Goal: Transaction & Acquisition: Purchase product/service

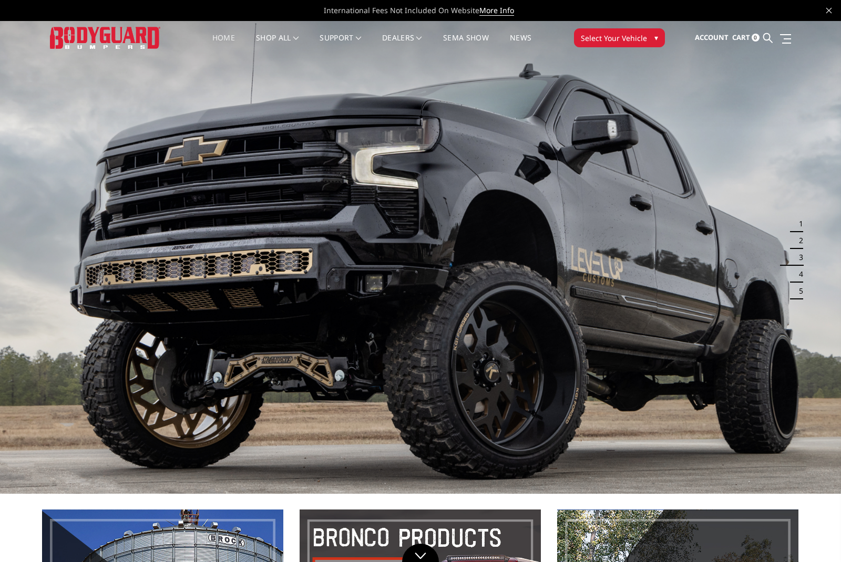
click at [633, 38] on span "Select Your Vehicle" at bounding box center [614, 38] width 66 height 11
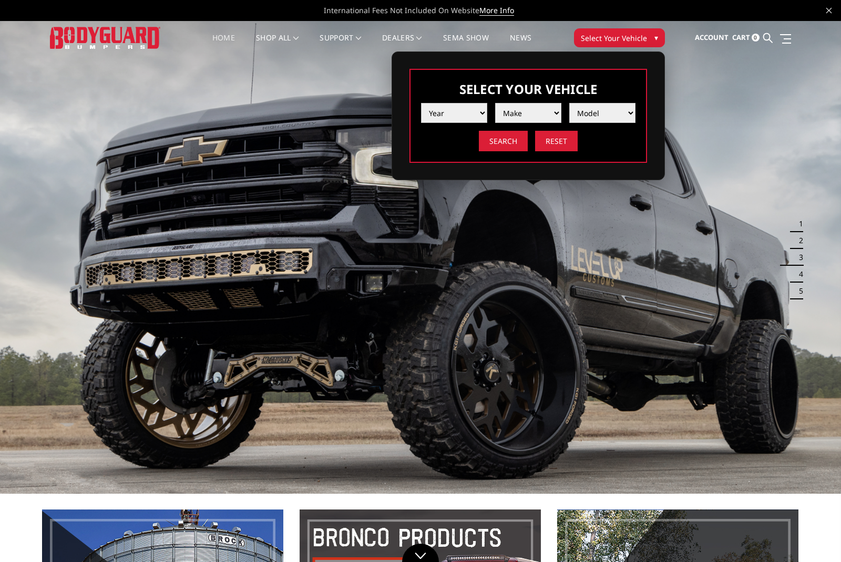
click at [463, 115] on select "Year 2025 2024 2023 2022 2021 2020 2019 2018 2017 2016 2015 2014 2013 2012 2011…" at bounding box center [454, 113] width 66 height 20
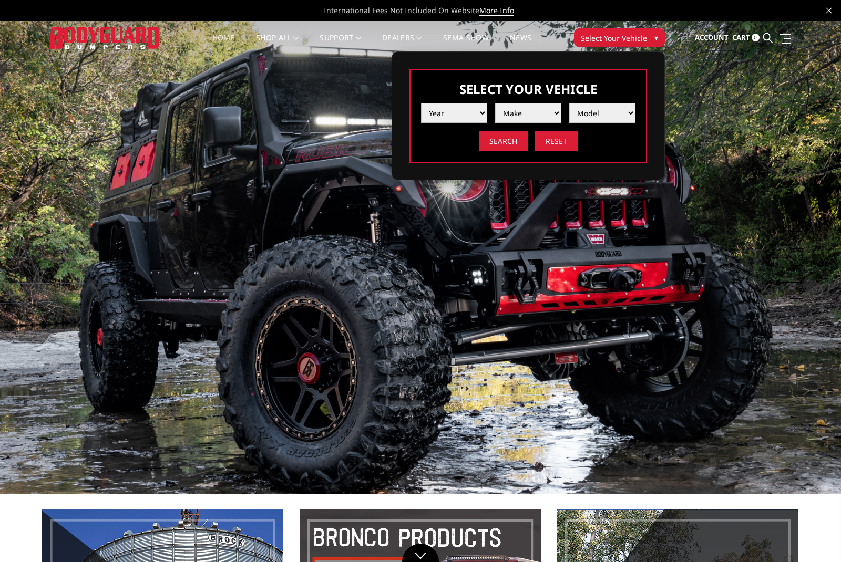
select select "yr_2025"
click at [533, 112] on select "Make Chevrolet Ford GMC Ram Toyota" at bounding box center [528, 113] width 66 height 20
select select "mk_ford"
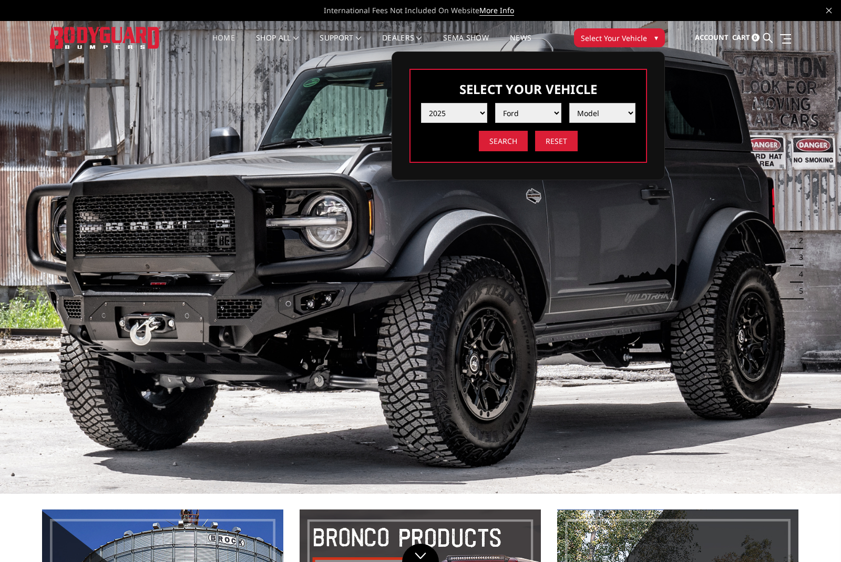
click at [614, 114] on select "Model F150 F150 Raptor F250 / F350 F450 F550" at bounding box center [602, 113] width 66 height 20
select select "md_f250-f350"
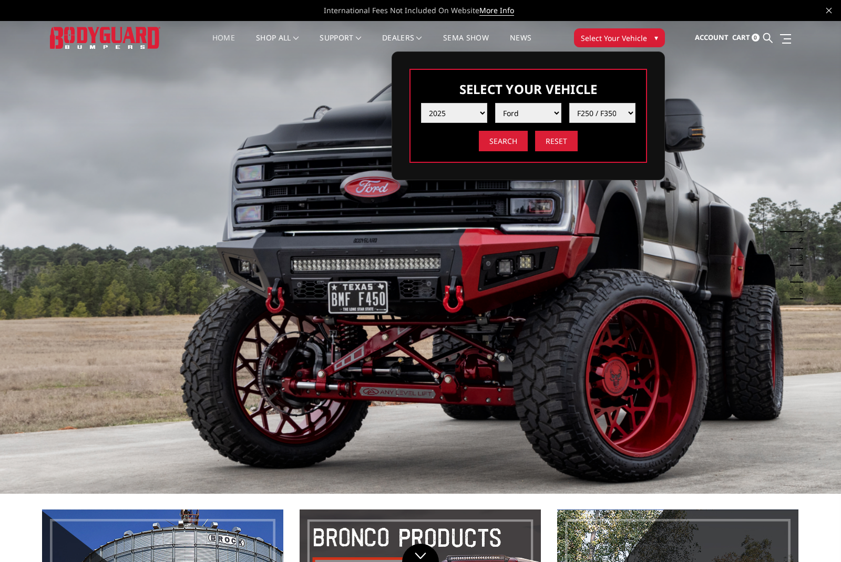
click at [506, 145] on input "Search" at bounding box center [503, 141] width 49 height 20
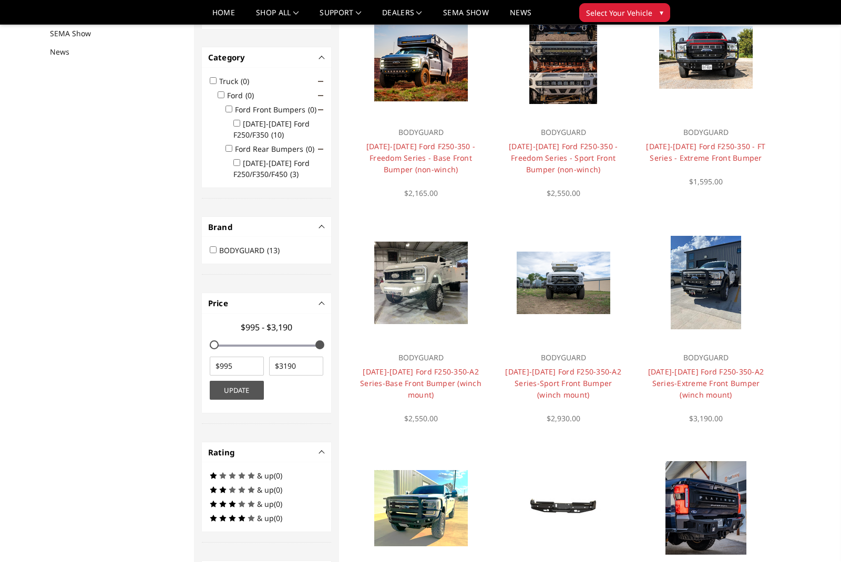
scroll to position [136, 0]
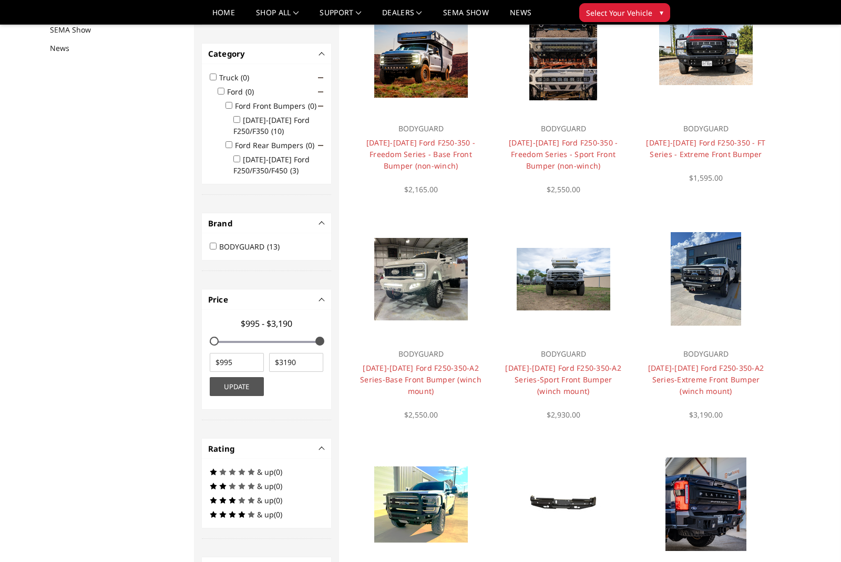
click at [715, 147] on link "[DATE]-[DATE] Ford F250-350 - FT Series - Extreme Front Bumper" at bounding box center [705, 149] width 119 height 22
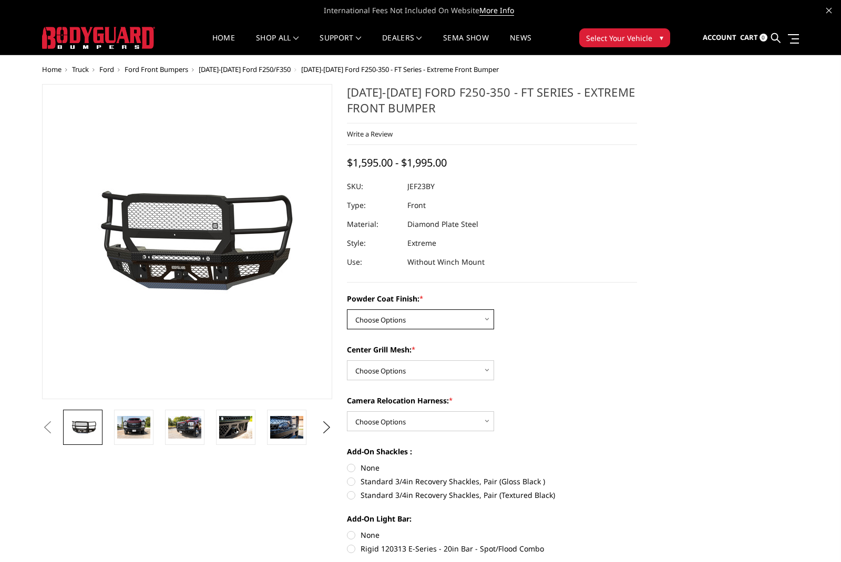
click at [429, 318] on select "Choose Options Bare Metal Gloss Black Powder Coat Textured Black Powder Coat" at bounding box center [420, 320] width 147 height 20
select select "3265"
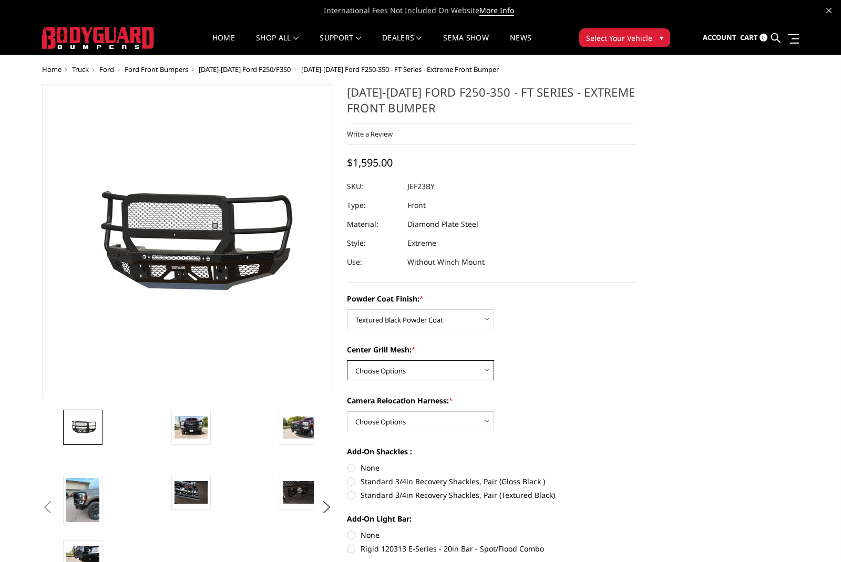
click at [398, 369] on select "Choose Options WITH Expanded Metal in Center Grill WITHOUT Expanded Metal in Ce…" at bounding box center [420, 370] width 147 height 20
select select "3266"
click at [397, 421] on select "Choose Options WITH Camera Relocation Harness WITHOUT Camera Relocation Harness" at bounding box center [420, 421] width 147 height 20
select select "3268"
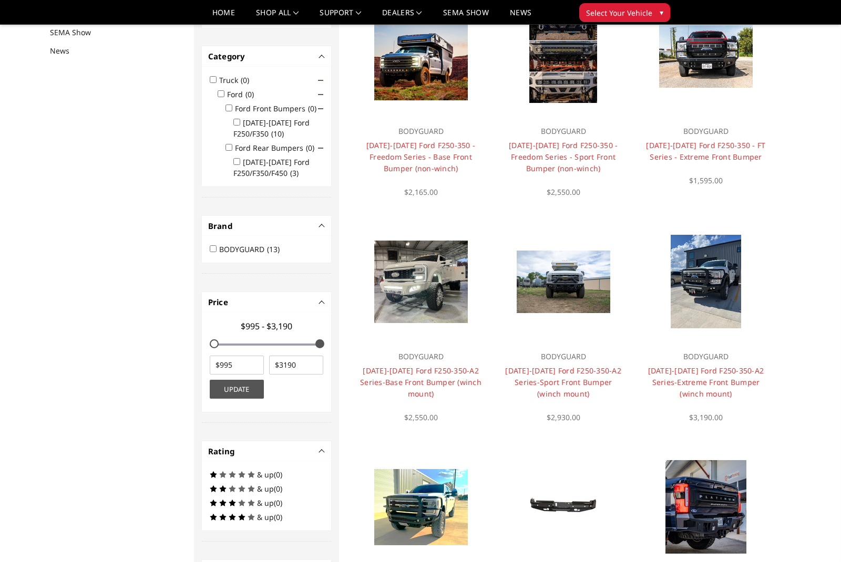
scroll to position [136, 0]
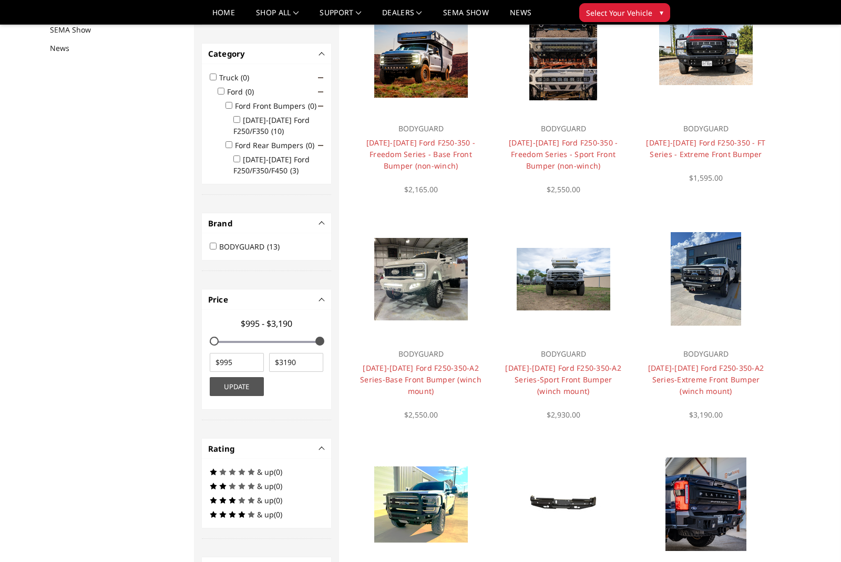
click at [709, 375] on link "2023-2025 Ford F250-350-A2 Series-Extreme Front Bumper (winch mount)" at bounding box center [706, 379] width 116 height 33
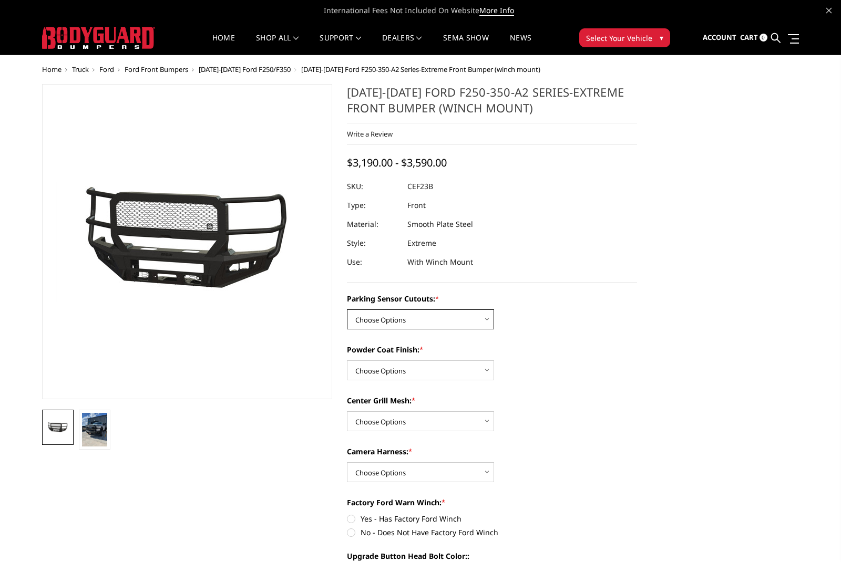
click at [408, 319] on select "Choose Options No-Without Parking Sensor Cutouts Yes-With Parking Sensor Cutouts" at bounding box center [420, 320] width 147 height 20
select select "2421"
click at [379, 374] on select "Choose Options Bare Metal Textured Black Powder Coat" at bounding box center [420, 370] width 147 height 20
select select "2423"
click at [370, 425] on select "Choose Options With Center Grill Mesh Without Center Grill Mesh" at bounding box center [420, 421] width 147 height 20
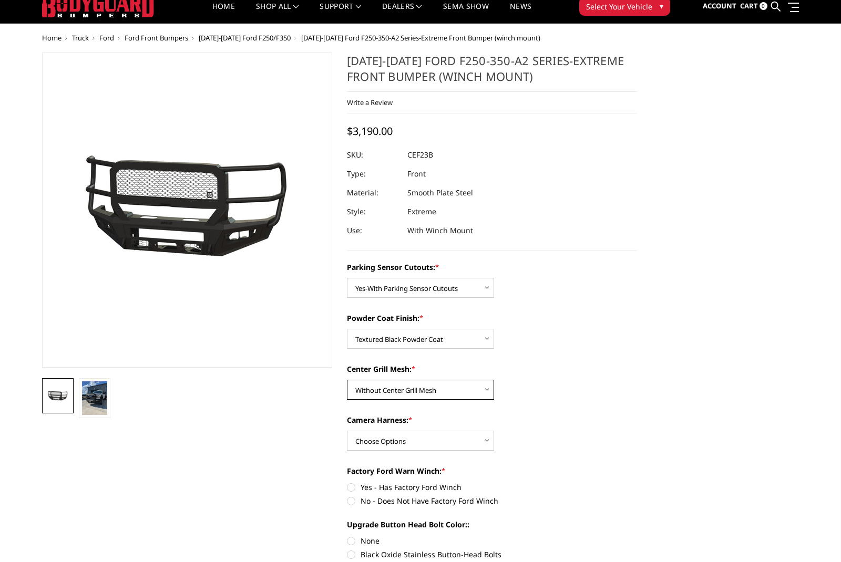
scroll to position [36, 0]
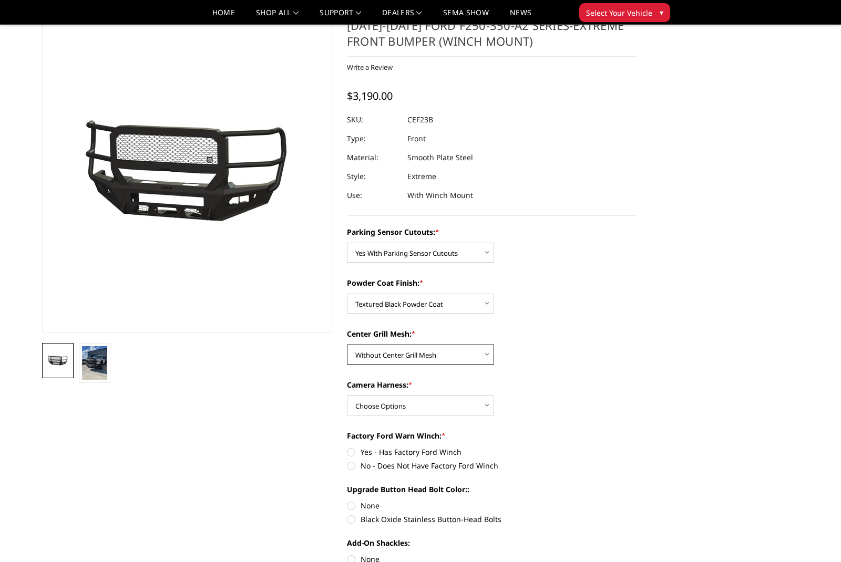
click at [395, 356] on select "Choose Options With Center Grill Mesh Without Center Grill Mesh" at bounding box center [420, 355] width 147 height 20
select select "2424"
click at [378, 403] on select "Choose Options WITH Camera Harness WITHOUT Camera Harness" at bounding box center [420, 406] width 147 height 20
select select "2426"
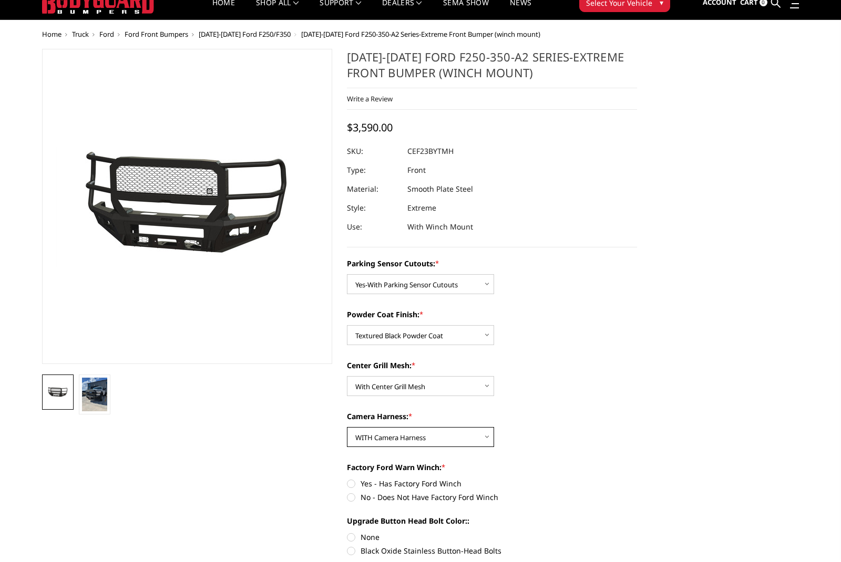
scroll to position [24, 0]
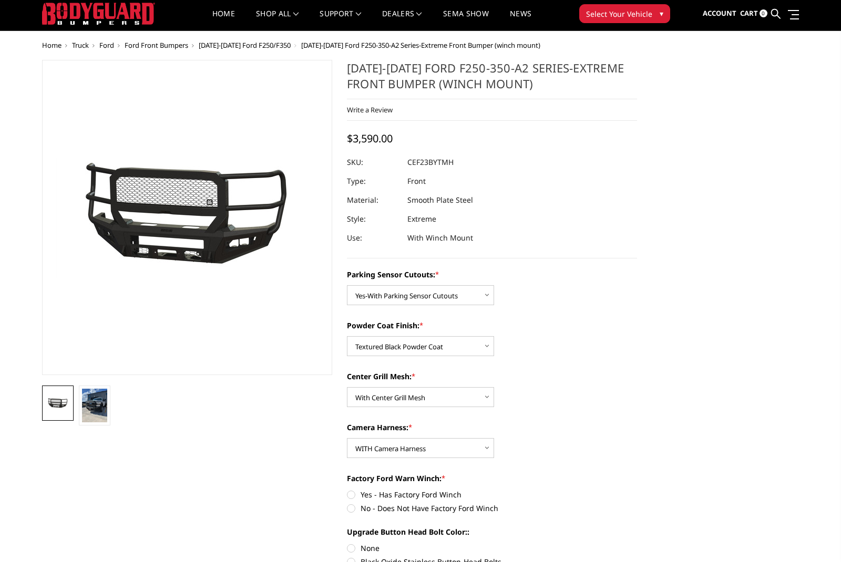
click at [93, 415] on img at bounding box center [94, 406] width 25 height 34
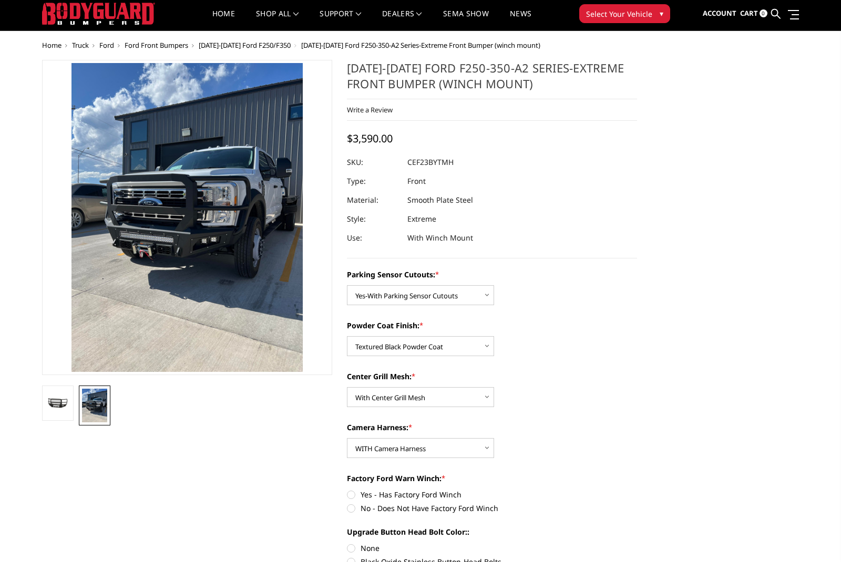
click at [189, 332] on img at bounding box center [295, 396] width 504 height 673
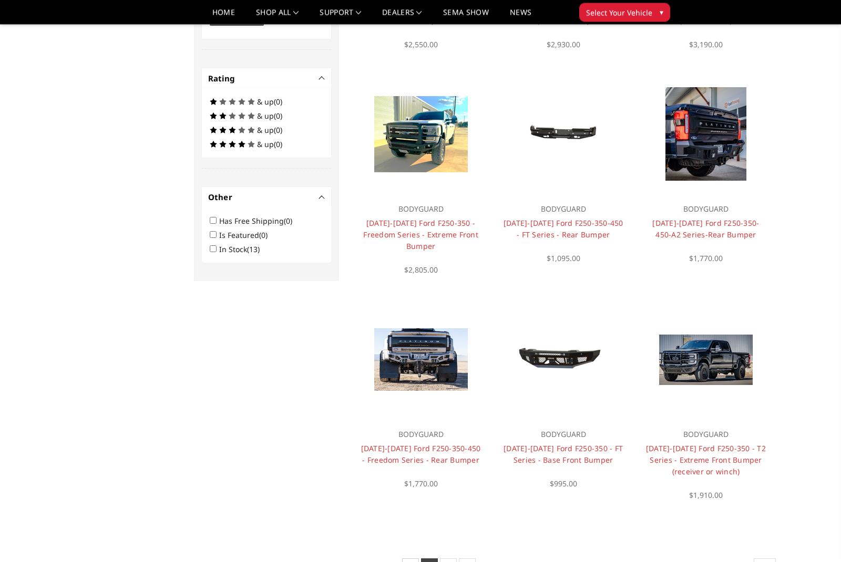
scroll to position [510, 0]
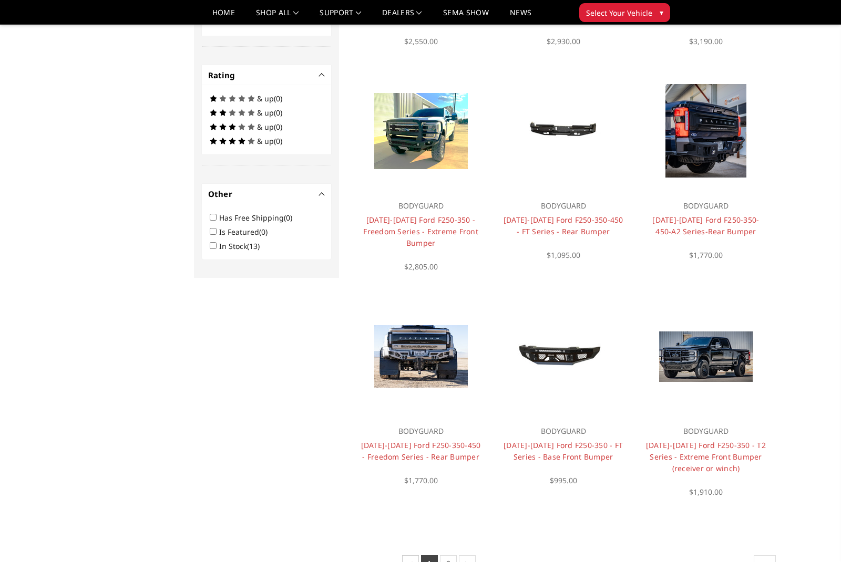
click at [713, 460] on link "[DATE]-[DATE] Ford F250-350 - T2 Series - Extreme Front Bumper (receiver or win…" at bounding box center [706, 456] width 120 height 33
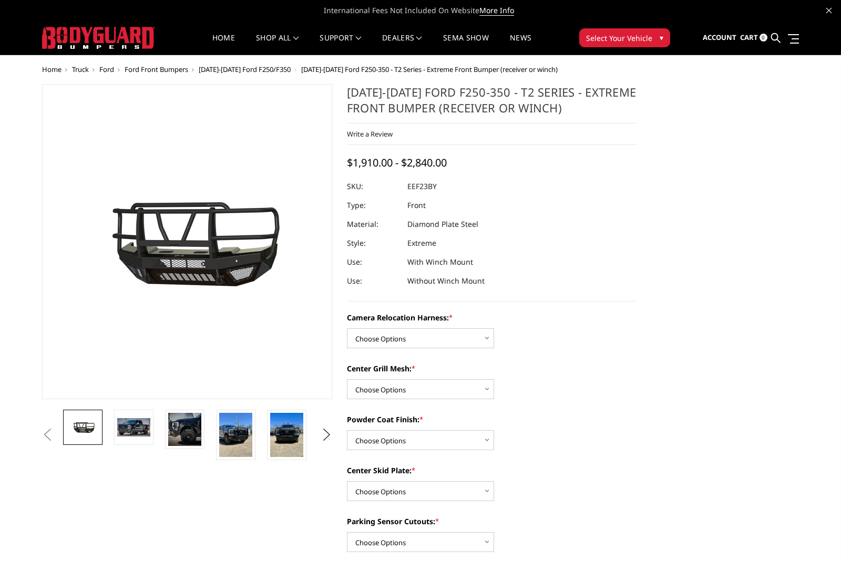
click at [233, 441] on img at bounding box center [235, 435] width 33 height 44
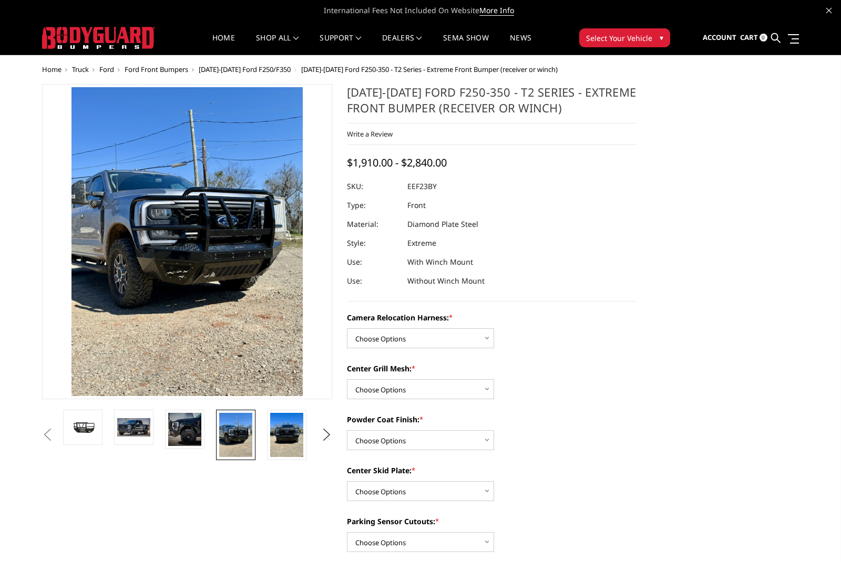
click at [284, 435] on img at bounding box center [286, 435] width 33 height 44
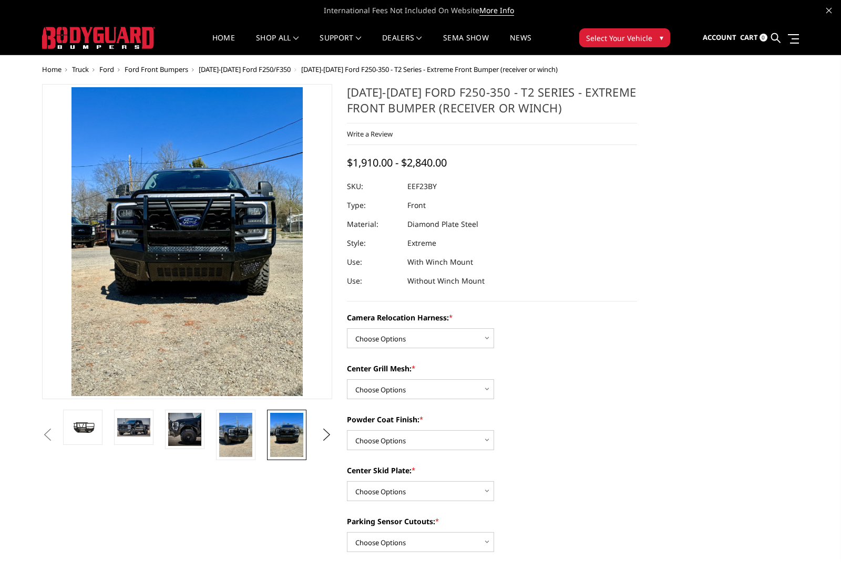
click at [190, 438] on img at bounding box center [184, 429] width 33 height 33
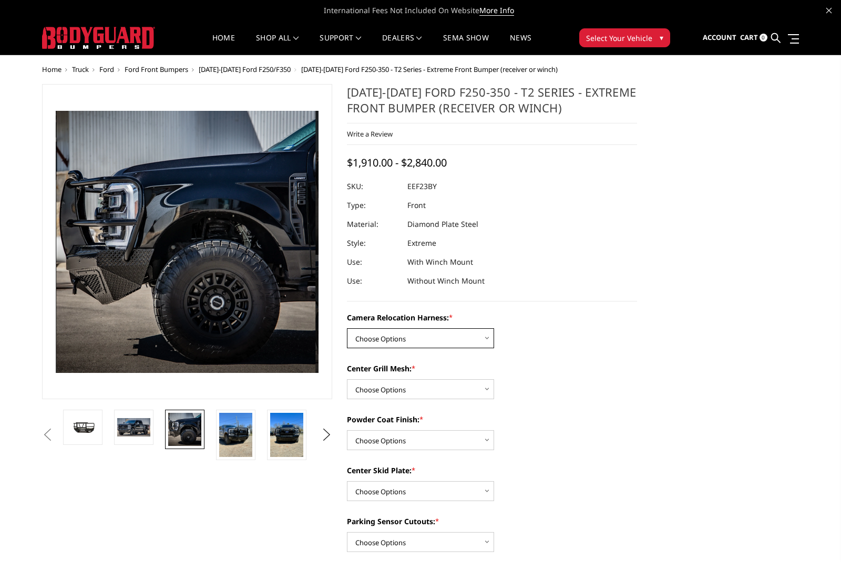
click at [389, 336] on select "Choose Options Without camera harness With camera harness" at bounding box center [420, 338] width 147 height 20
click at [427, 332] on select "Choose Options Without camera harness With camera harness" at bounding box center [420, 338] width 147 height 20
click at [379, 387] on select "Choose Options Without expanded metal With expanded metal" at bounding box center [420, 389] width 147 height 20
click at [445, 337] on select "Choose Options Without camera harness With camera harness" at bounding box center [420, 338] width 147 height 20
select select "3753"
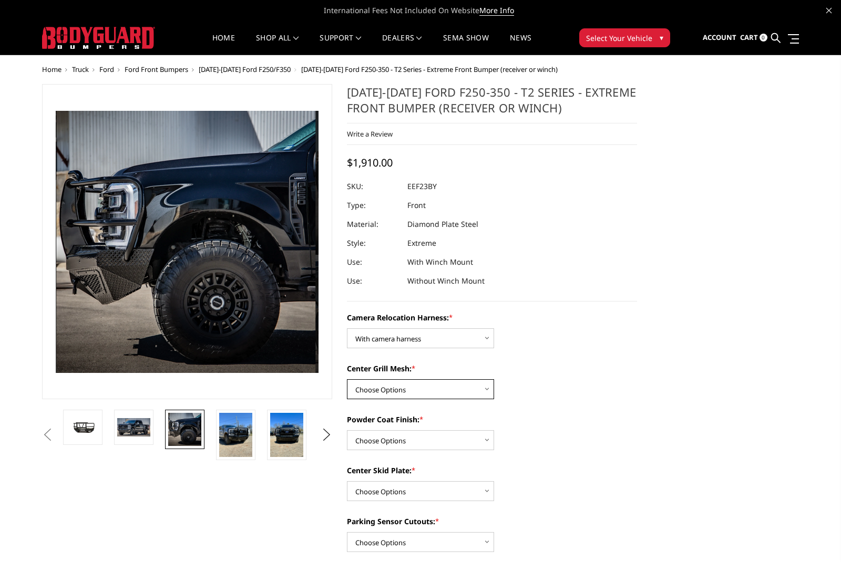
click at [400, 396] on select "Choose Options Without expanded metal With expanded metal" at bounding box center [420, 389] width 147 height 20
select select "3751"
click at [382, 441] on select "Choose Options Textured Black Powder Coat Gloss Black Powder Coat Bare Metal" at bounding box center [420, 440] width 147 height 20
select select "3750"
click at [380, 488] on select "Choose Options Winch Mount Skid Plate Standard Skid Plate (included) 2" Receive…" at bounding box center [420, 491] width 147 height 20
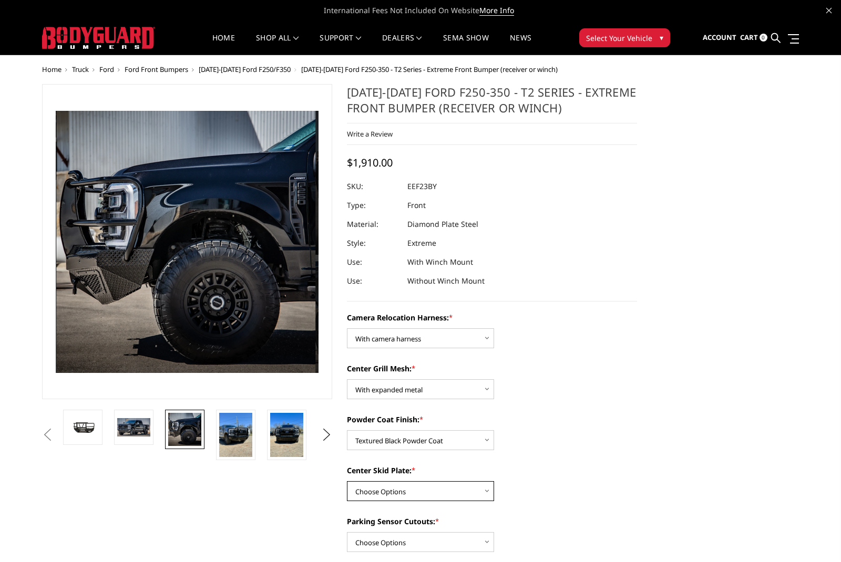
select select "3747"
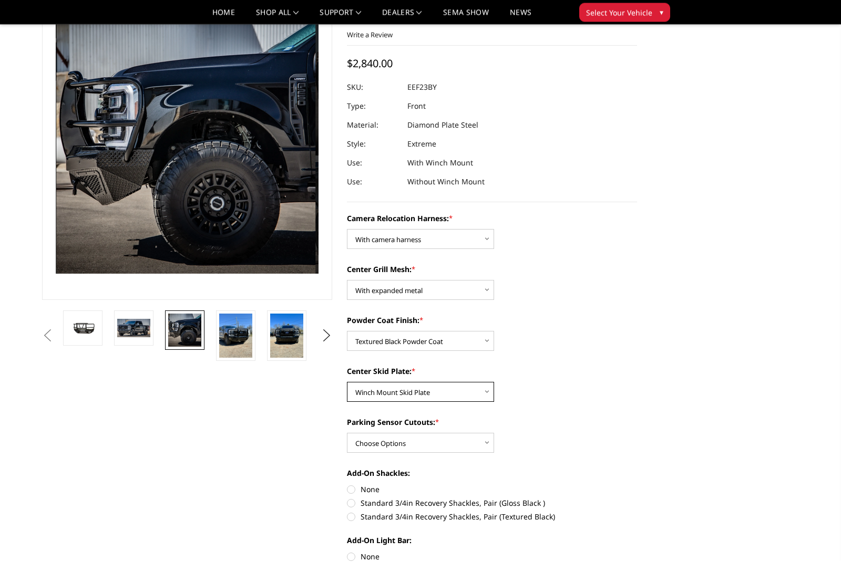
scroll to position [68, 0]
click at [390, 437] on select "Choose Options Yes - With Parking Sensor Cutouts" at bounding box center [420, 443] width 147 height 20
select select "3744"
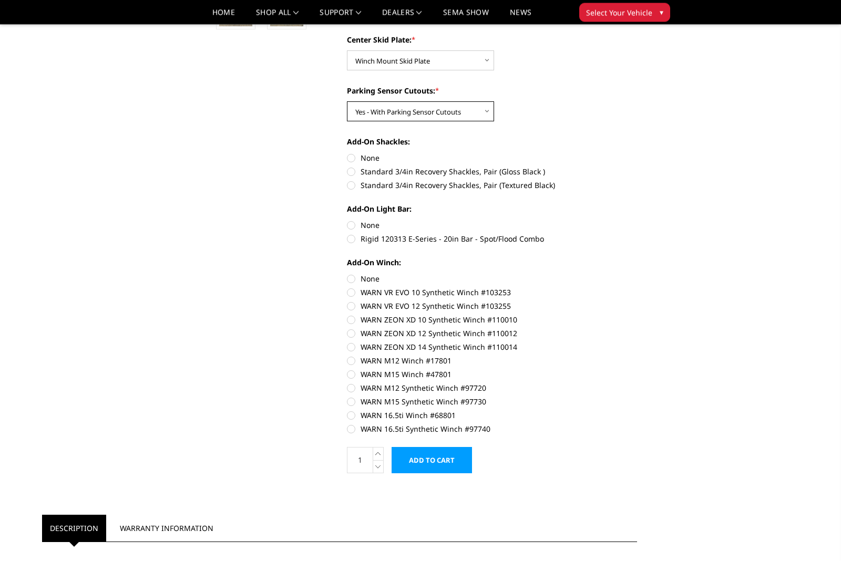
scroll to position [440, 0]
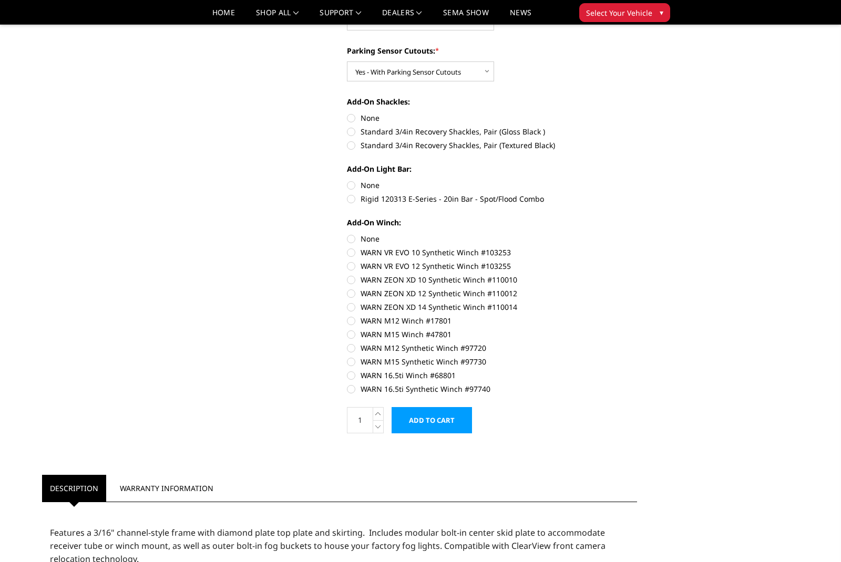
click at [348, 391] on label "WARN 16.5ti Synthetic Winch #97740" at bounding box center [492, 389] width 290 height 11
click at [637, 370] on input "WARN 16.5ti Synthetic Winch #97740" at bounding box center [637, 370] width 1 height 1
radio input "true"
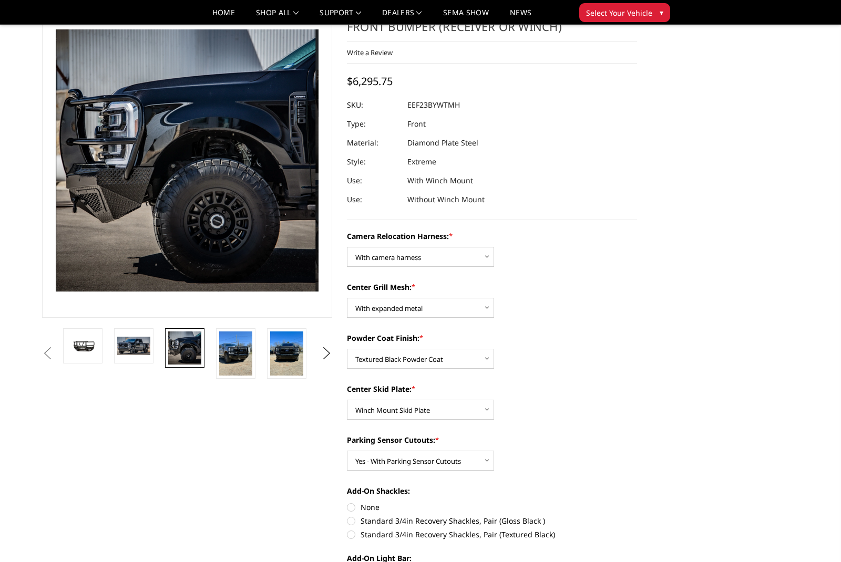
scroll to position [0, 0]
